Goal: Information Seeking & Learning: Learn about a topic

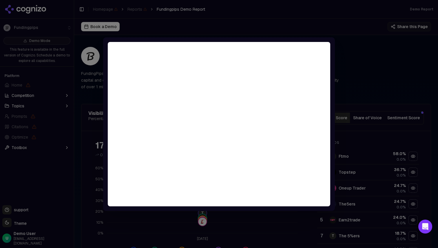
scroll to position [105, 0]
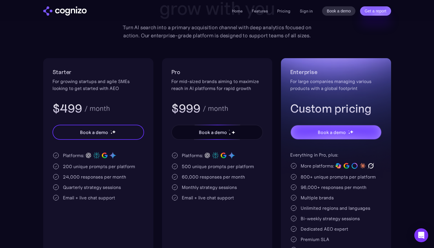
scroll to position [74, 0]
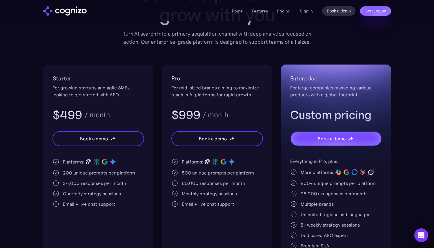
click at [286, 7] on div "Home Features Pricing Book a demo Get a report Sign in Book a demo Get a report" at bounding box center [311, 10] width 159 height 9
click at [285, 10] on link "Pricing" at bounding box center [283, 10] width 13 height 5
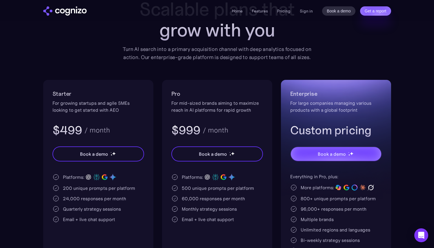
scroll to position [72, 0]
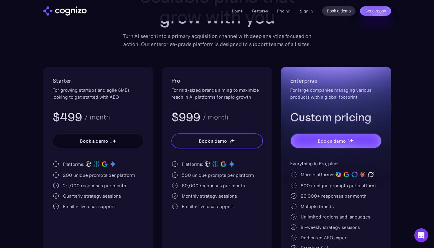
click at [103, 141] on div "Book a demo" at bounding box center [94, 141] width 28 height 7
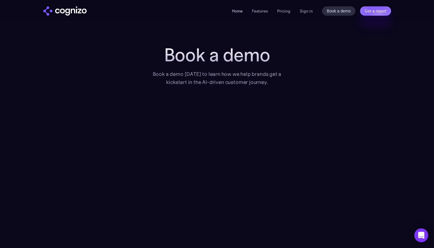
click at [242, 11] on link "Home" at bounding box center [237, 10] width 11 height 5
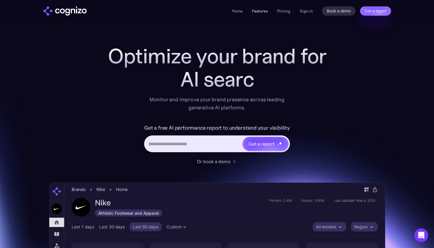
click at [261, 12] on link "Features" at bounding box center [260, 10] width 16 height 5
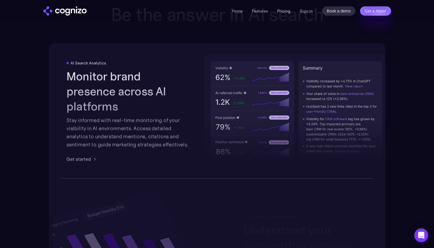
scroll to position [903, 0]
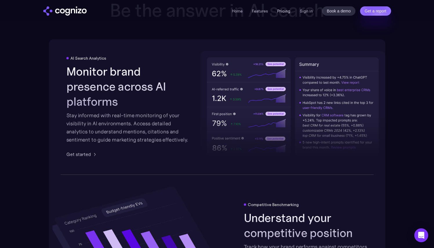
click at [284, 11] on link "Pricing" at bounding box center [283, 10] width 13 height 5
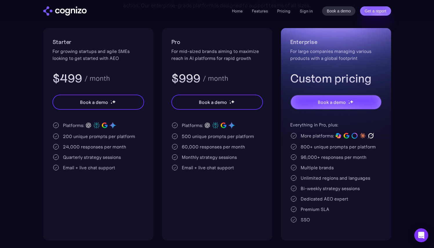
scroll to position [114, 0]
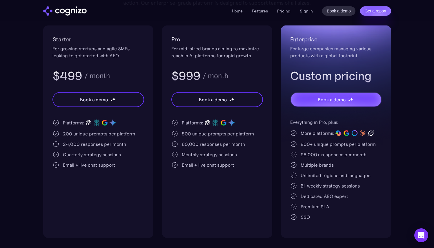
click at [157, 158] on div "Starter For growing startups and agile SMEs looking to get started with AEO $49…" at bounding box center [217, 132] width 348 height 213
